Goal: Complete application form

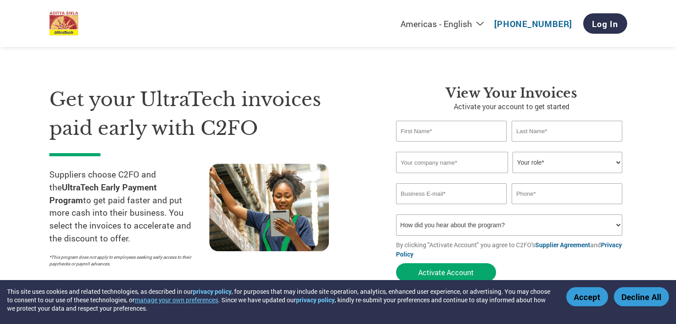
click at [464, 139] on input "text" at bounding box center [451, 131] width 111 height 21
click at [428, 166] on input "text" at bounding box center [452, 162] width 112 height 21
click at [447, 136] on input "text" at bounding box center [451, 131] width 111 height 21
click at [531, 134] on input "text" at bounding box center [566, 131] width 111 height 21
click at [453, 168] on input "text" at bounding box center [452, 162] width 112 height 21
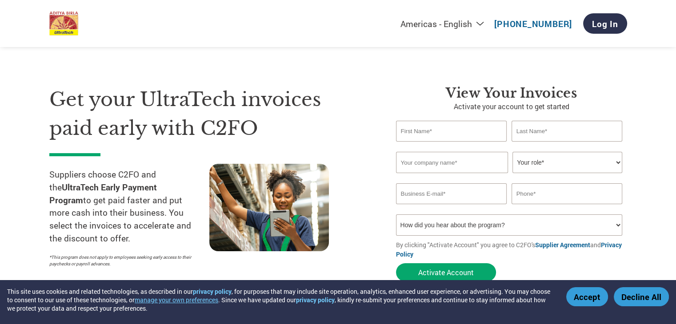
click at [537, 163] on select "Your role* CFO Controller Credit Manager Finance Director Treasurer CEO Preside…" at bounding box center [567, 162] width 110 height 21
click at [447, 200] on input "email" at bounding box center [451, 193] width 111 height 21
click at [551, 167] on select "Your role* CFO Controller Credit Manager Finance Director Treasurer CEO Preside…" at bounding box center [567, 162] width 110 height 21
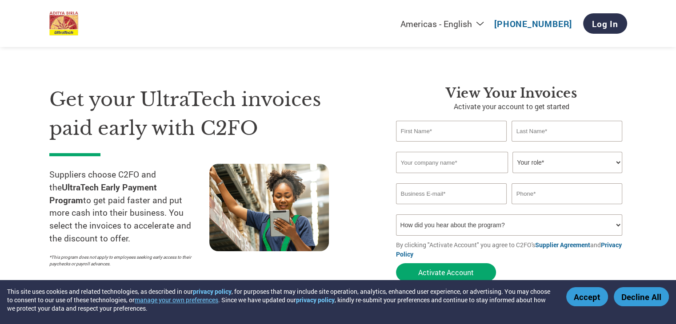
drag, startPoint x: 470, startPoint y: 223, endPoint x: 464, endPoint y: 226, distance: 6.0
click at [464, 226] on select "How did you hear about the program? Received a letter Email Social Media Online…" at bounding box center [509, 225] width 227 height 21
drag, startPoint x: 544, startPoint y: 268, endPoint x: 578, endPoint y: 267, distance: 33.8
click at [578, 267] on form "Invalid first name or first name is too long Invalid last name or last name is …" at bounding box center [511, 203] width 231 height 165
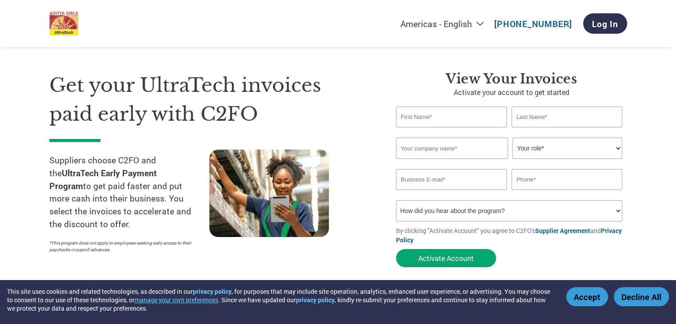
scroll to position [14, 0]
